Goal: Find specific page/section: Find specific page/section

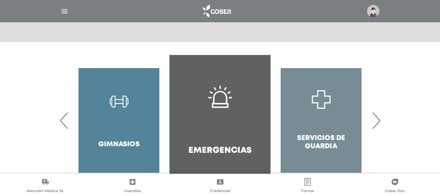
scroll to position [131, 0]
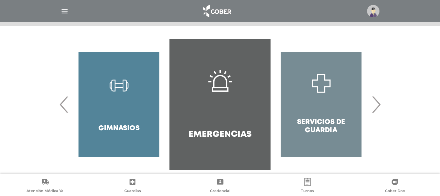
click at [62, 105] on span "‹" at bounding box center [64, 104] width 13 height 35
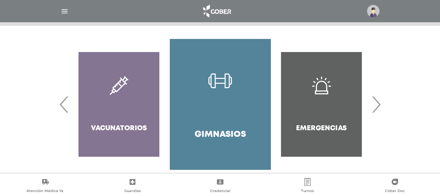
click at [216, 93] on icon at bounding box center [220, 81] width 24 height 24
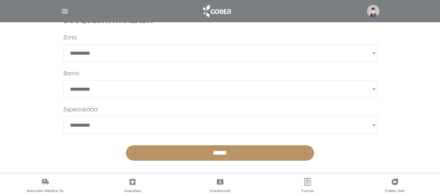
scroll to position [213, 0]
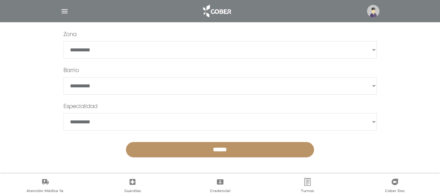
click at [206, 149] on input "******" at bounding box center [220, 149] width 188 height 15
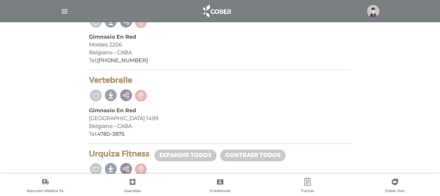
scroll to position [634, 0]
